Goal: Task Accomplishment & Management: Manage account settings

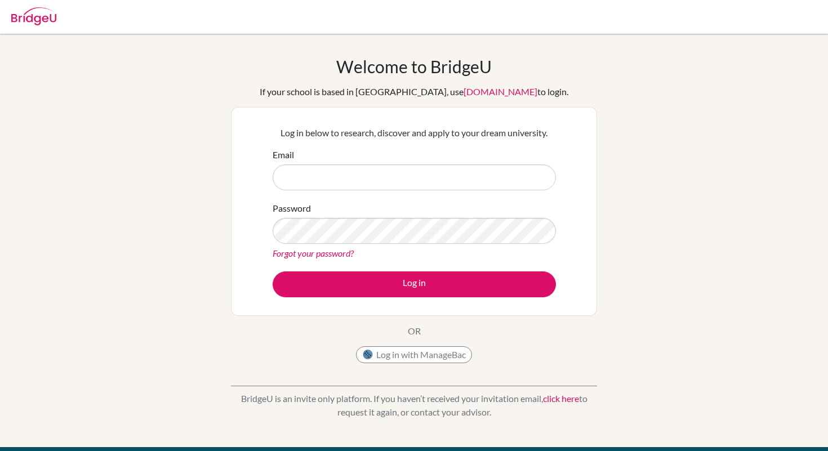
click at [309, 173] on input "Email" at bounding box center [413, 177] width 283 height 26
type input "[EMAIL_ADDRESS][DOMAIN_NAME]"
click at [309, 216] on div "Password Forgot your password?" at bounding box center [413, 231] width 283 height 59
click at [319, 257] on link "Forgot your password?" at bounding box center [312, 253] width 81 height 11
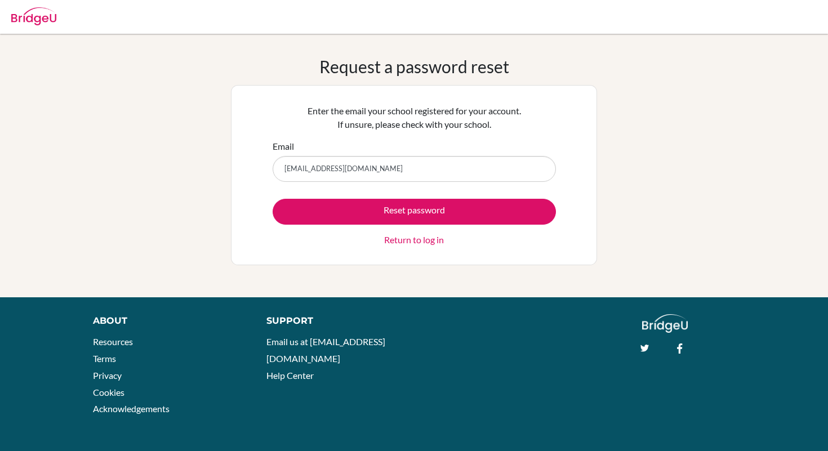
type input "[EMAIL_ADDRESS][DOMAIN_NAME]"
click at [272, 199] on button "Reset password" at bounding box center [413, 212] width 283 height 26
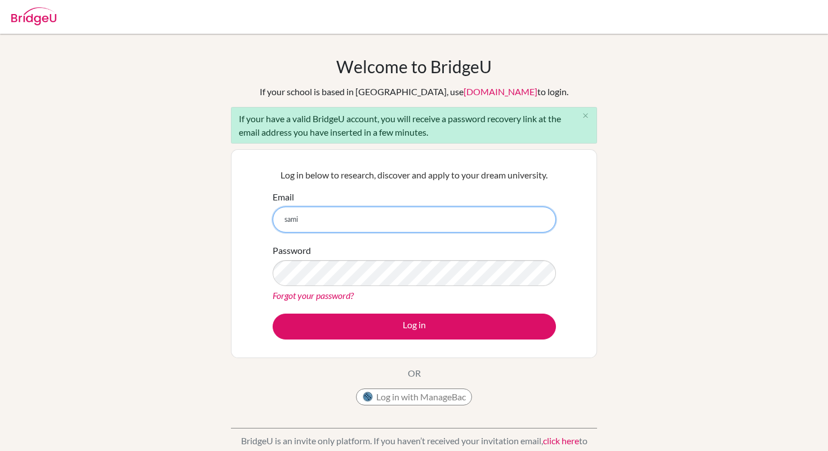
type input "[EMAIL_ADDRESS][DOMAIN_NAME]"
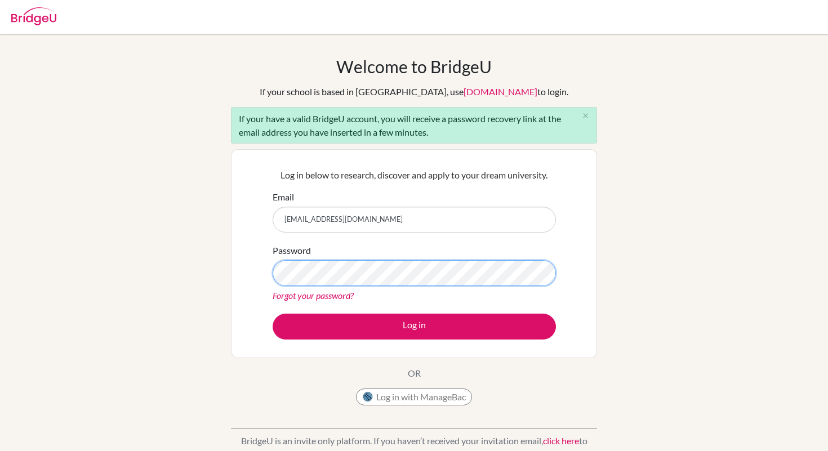
click at [272, 314] on button "Log in" at bounding box center [413, 327] width 283 height 26
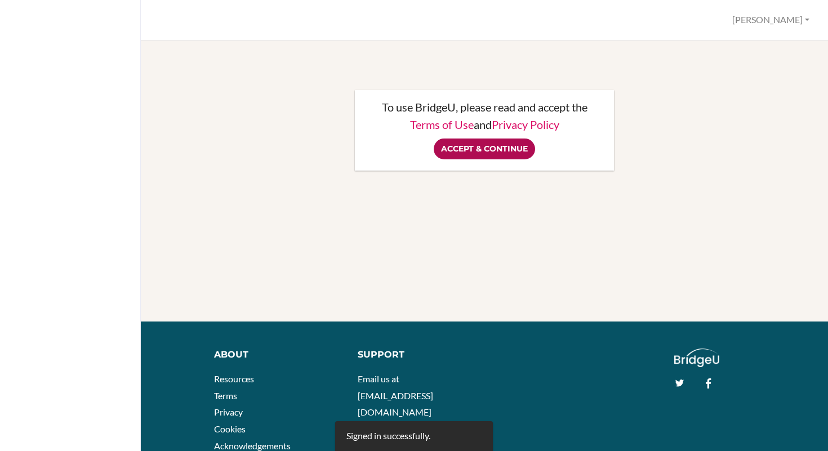
click at [473, 157] on input "Accept & Continue" at bounding box center [484, 148] width 101 height 21
